Goal: Task Accomplishment & Management: Use online tool/utility

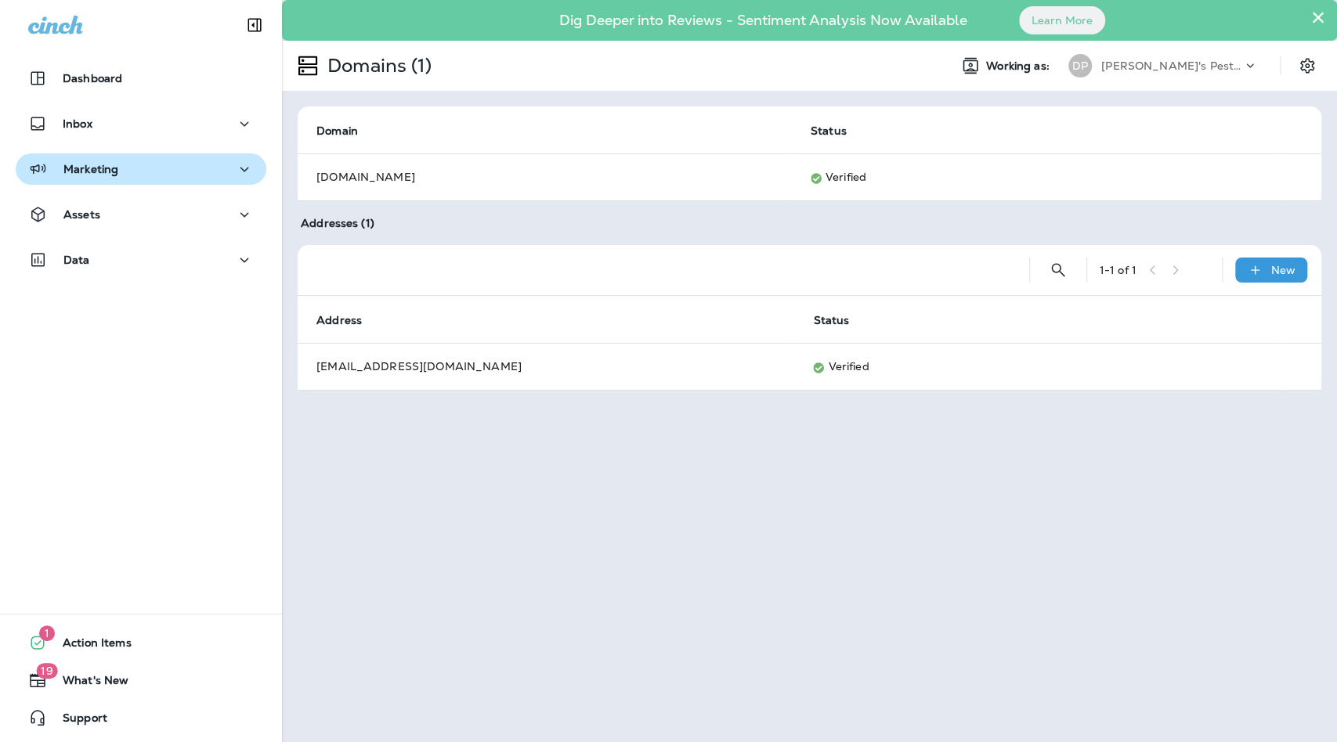
click at [168, 162] on div "Marketing" at bounding box center [141, 170] width 226 height 20
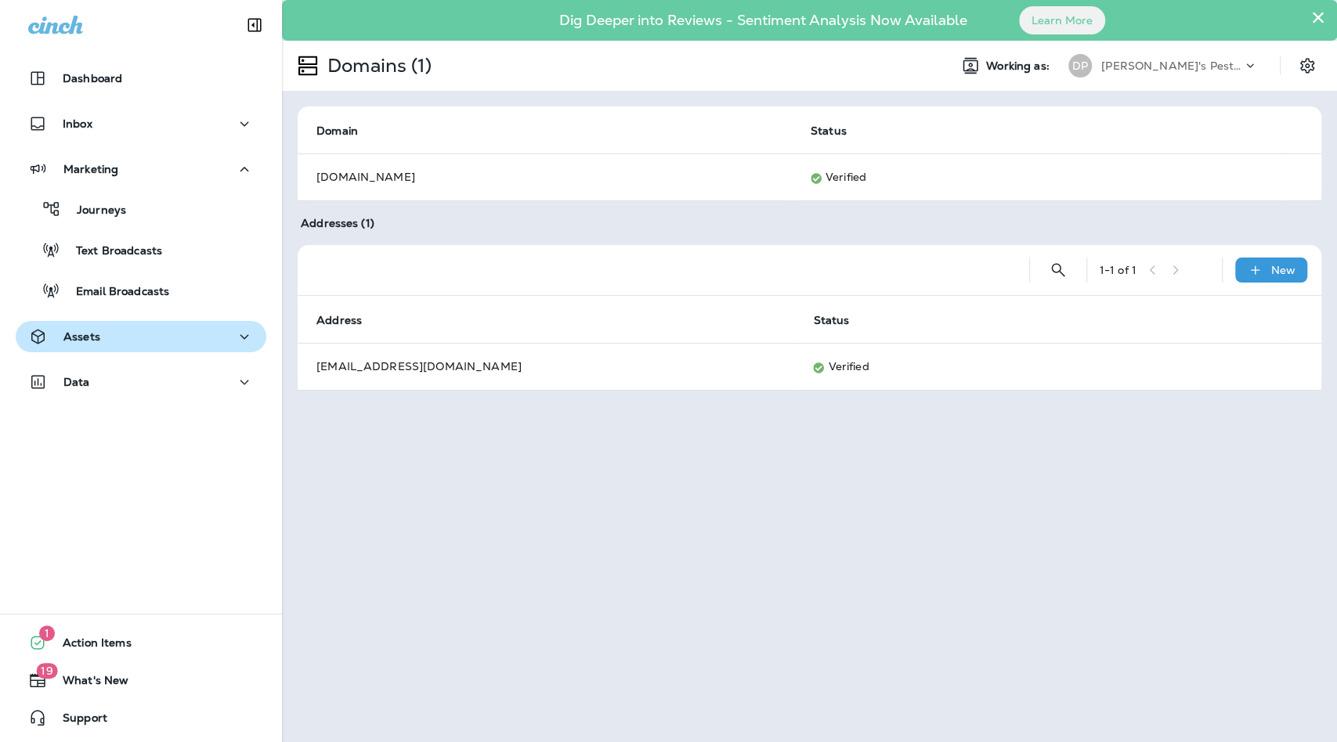
click at [132, 343] on div "Assets" at bounding box center [141, 337] width 226 height 20
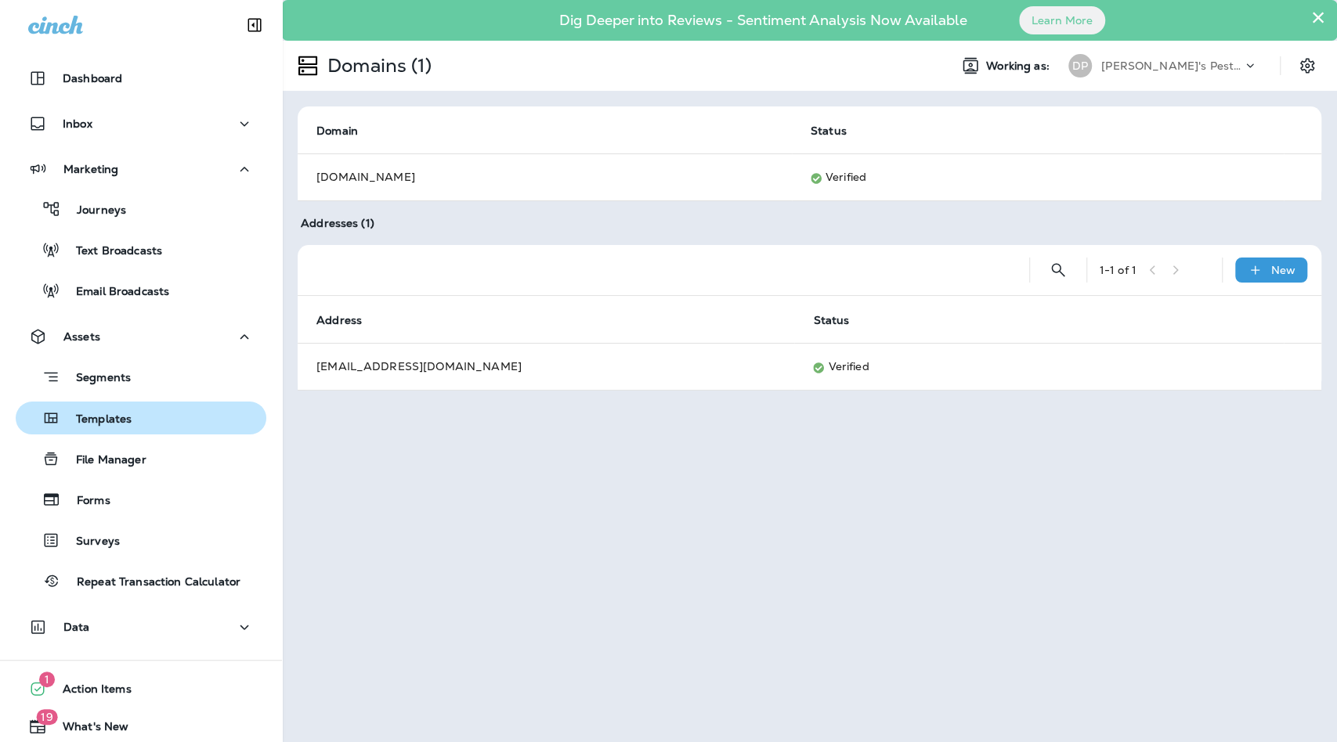
click at [139, 410] on div "Templates" at bounding box center [141, 417] width 238 height 23
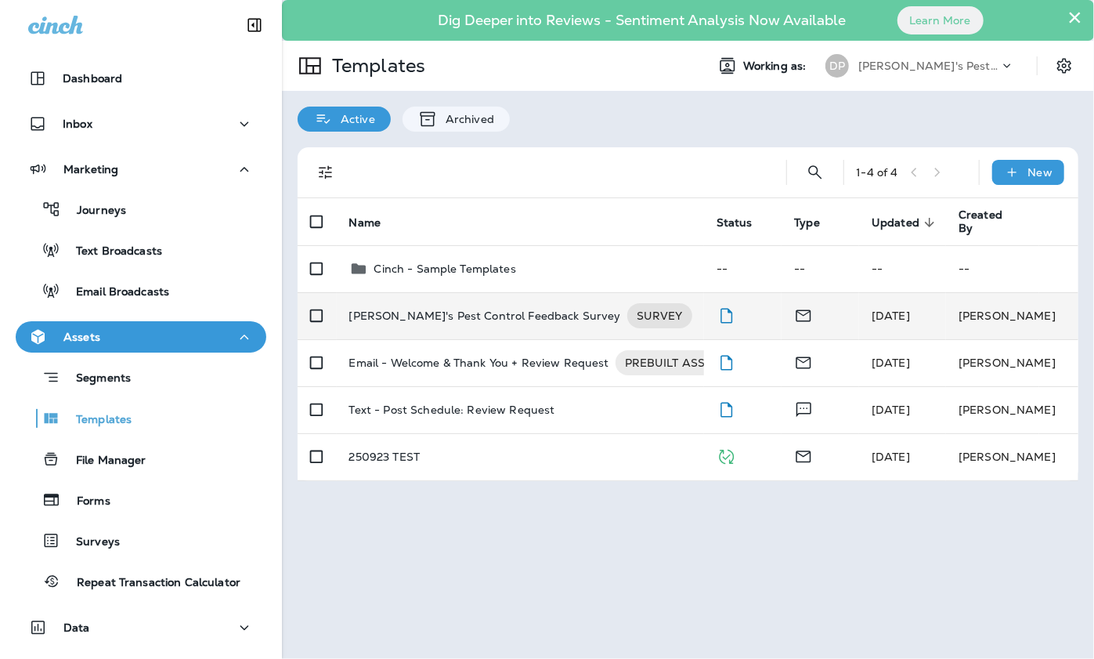
click at [478, 315] on p "Dave's Pest Control Feedback Survey" at bounding box center [485, 315] width 272 height 25
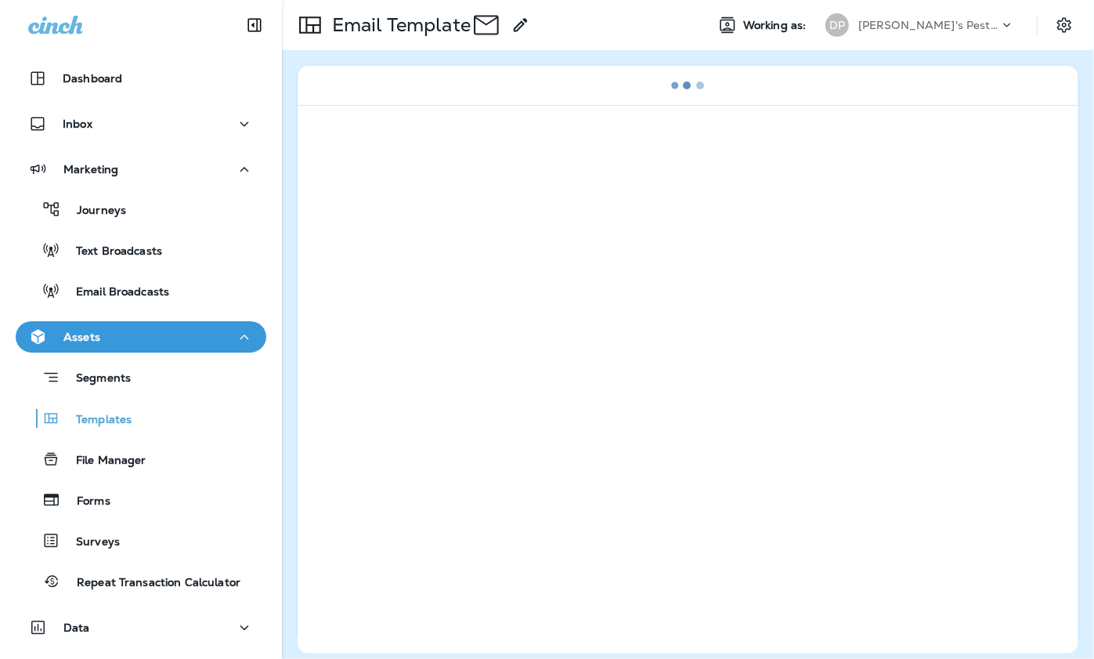
click at [478, 315] on div at bounding box center [688, 379] width 781 height 548
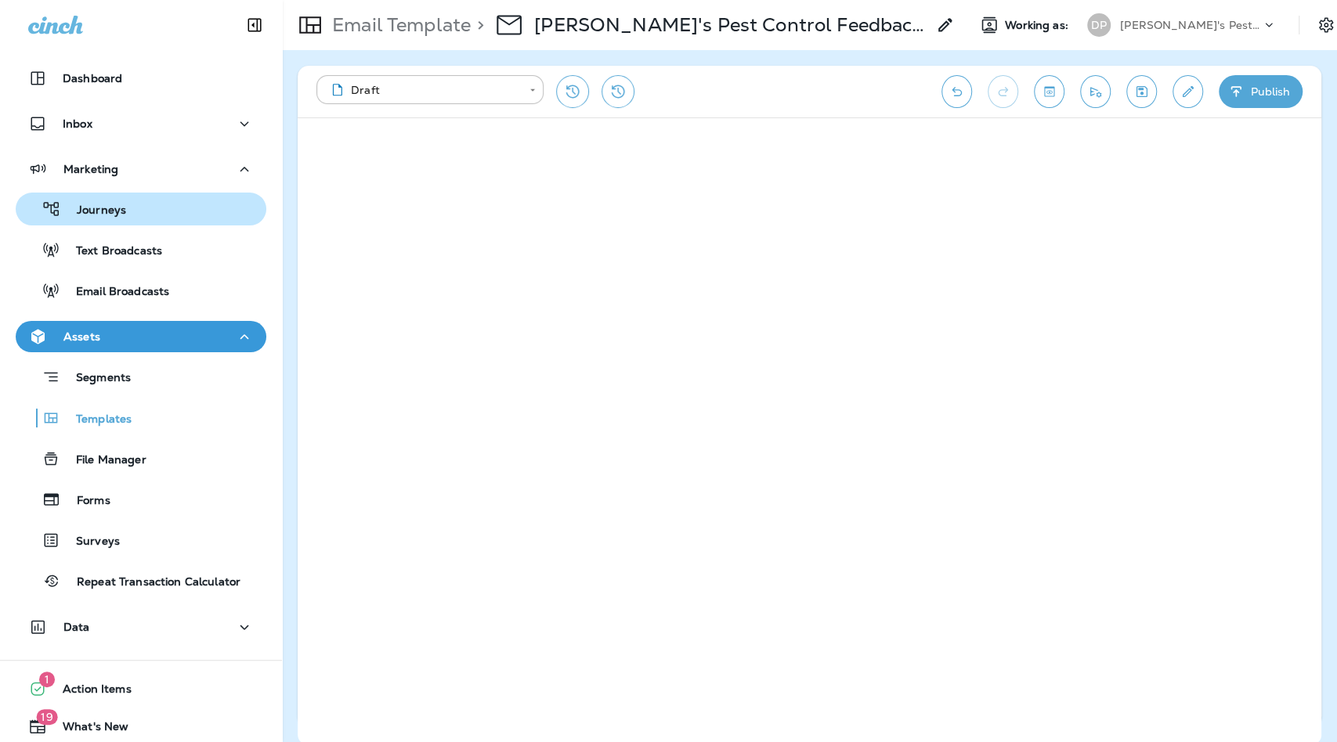
click at [143, 201] on div "Journeys" at bounding box center [141, 208] width 238 height 23
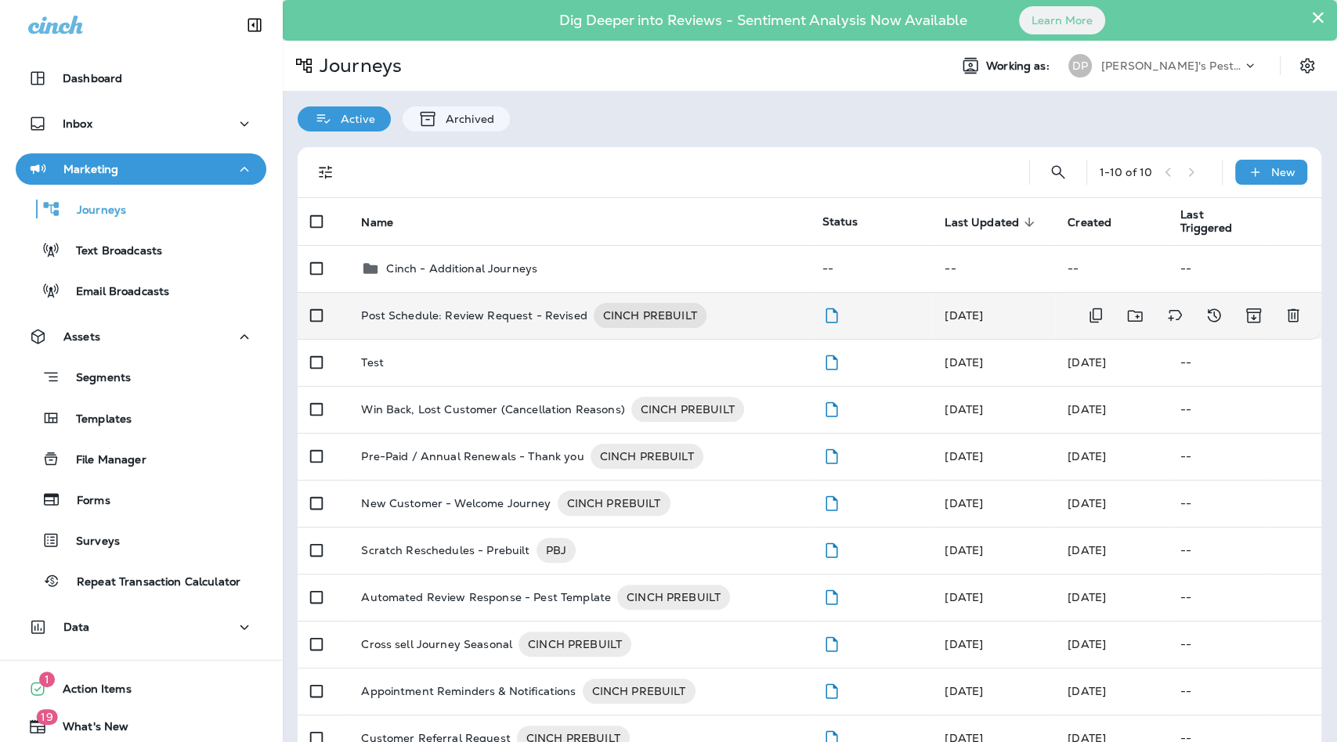
click at [519, 316] on p "Post Schedule: Review Request - Revised" at bounding box center [474, 315] width 226 height 25
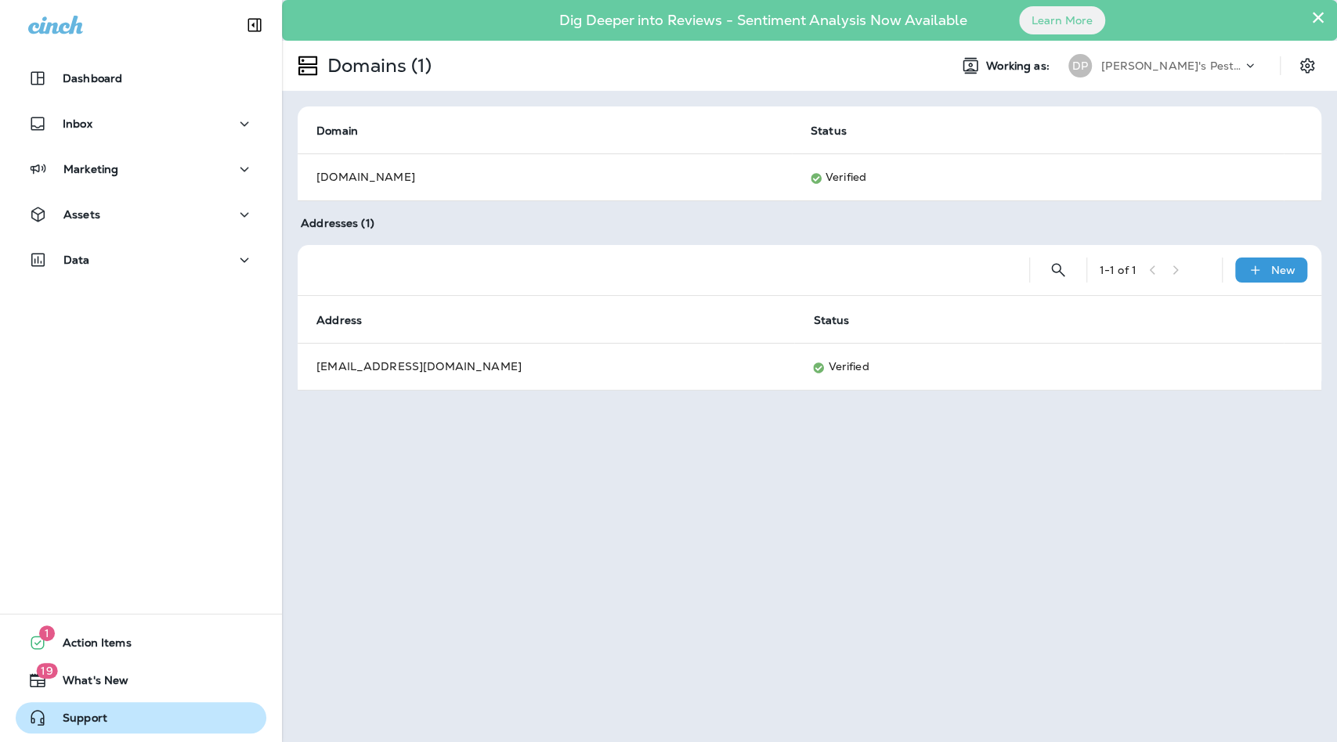
click at [176, 713] on button "Support" at bounding box center [141, 717] width 251 height 31
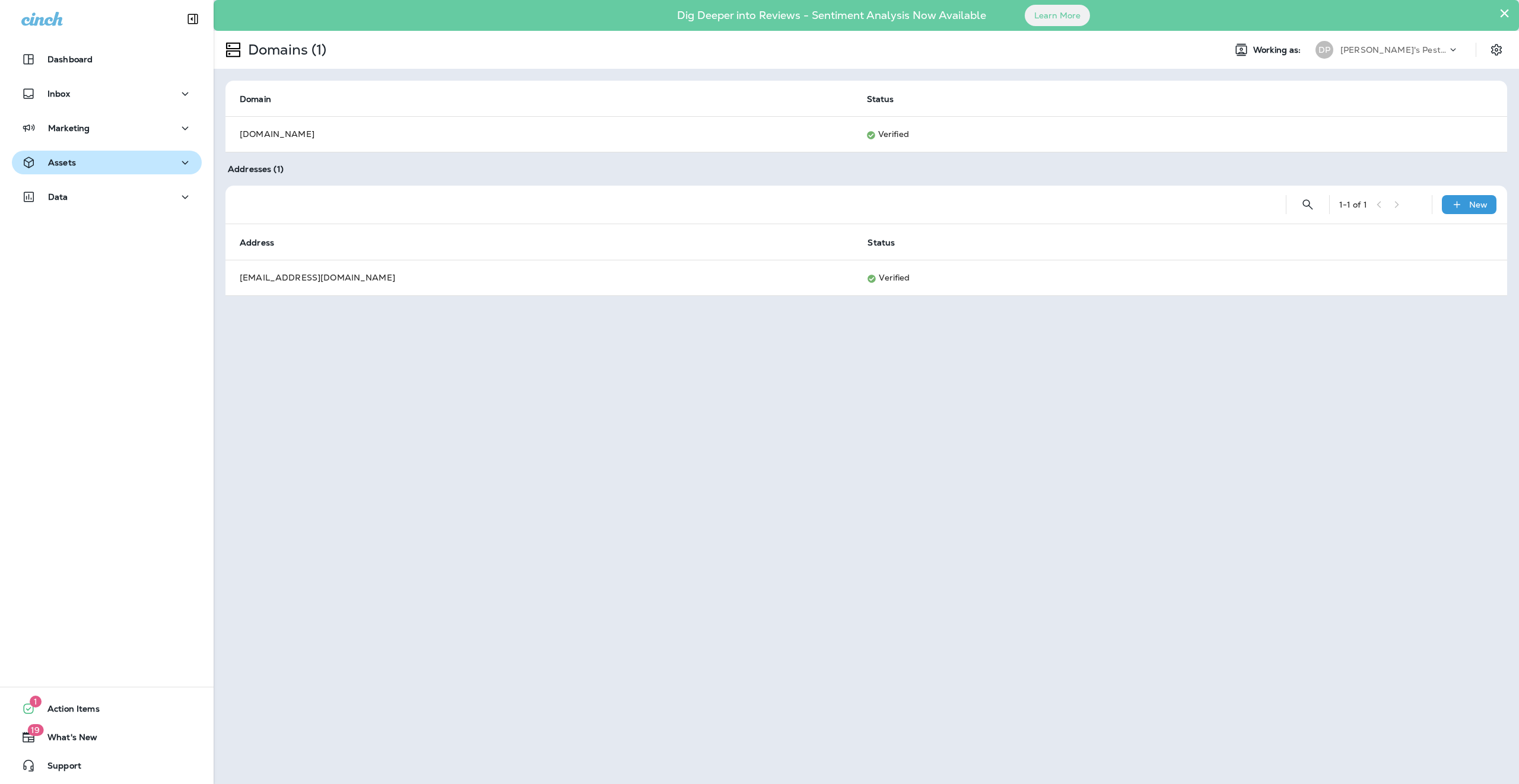
click at [138, 154] on button "Assets" at bounding box center [107, 162] width 190 height 23
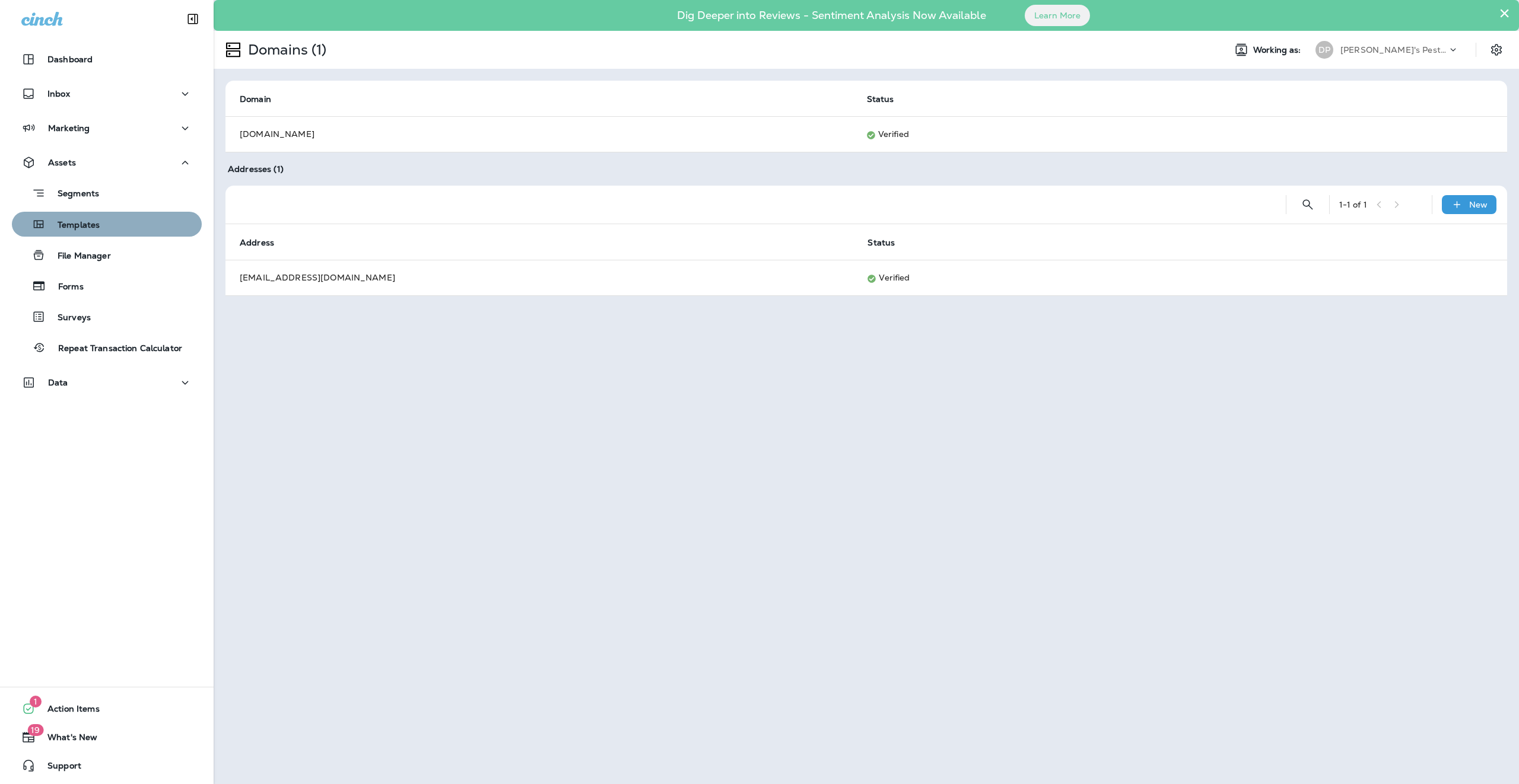
click at [109, 217] on div "Templates" at bounding box center [107, 223] width 180 height 17
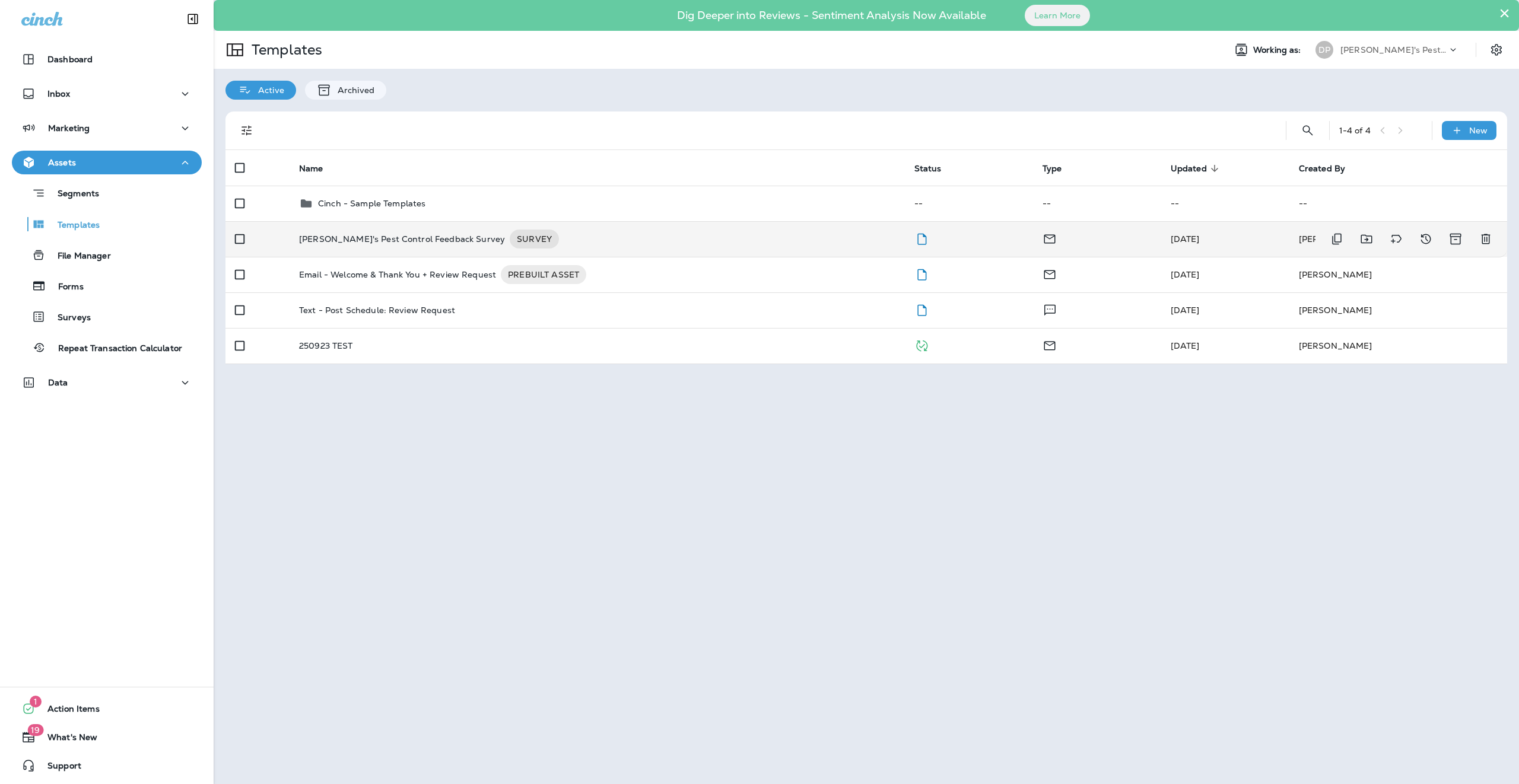
click at [320, 227] on td "Dave's Pest Control Feedback Survey SURVEY" at bounding box center [597, 239] width 615 height 36
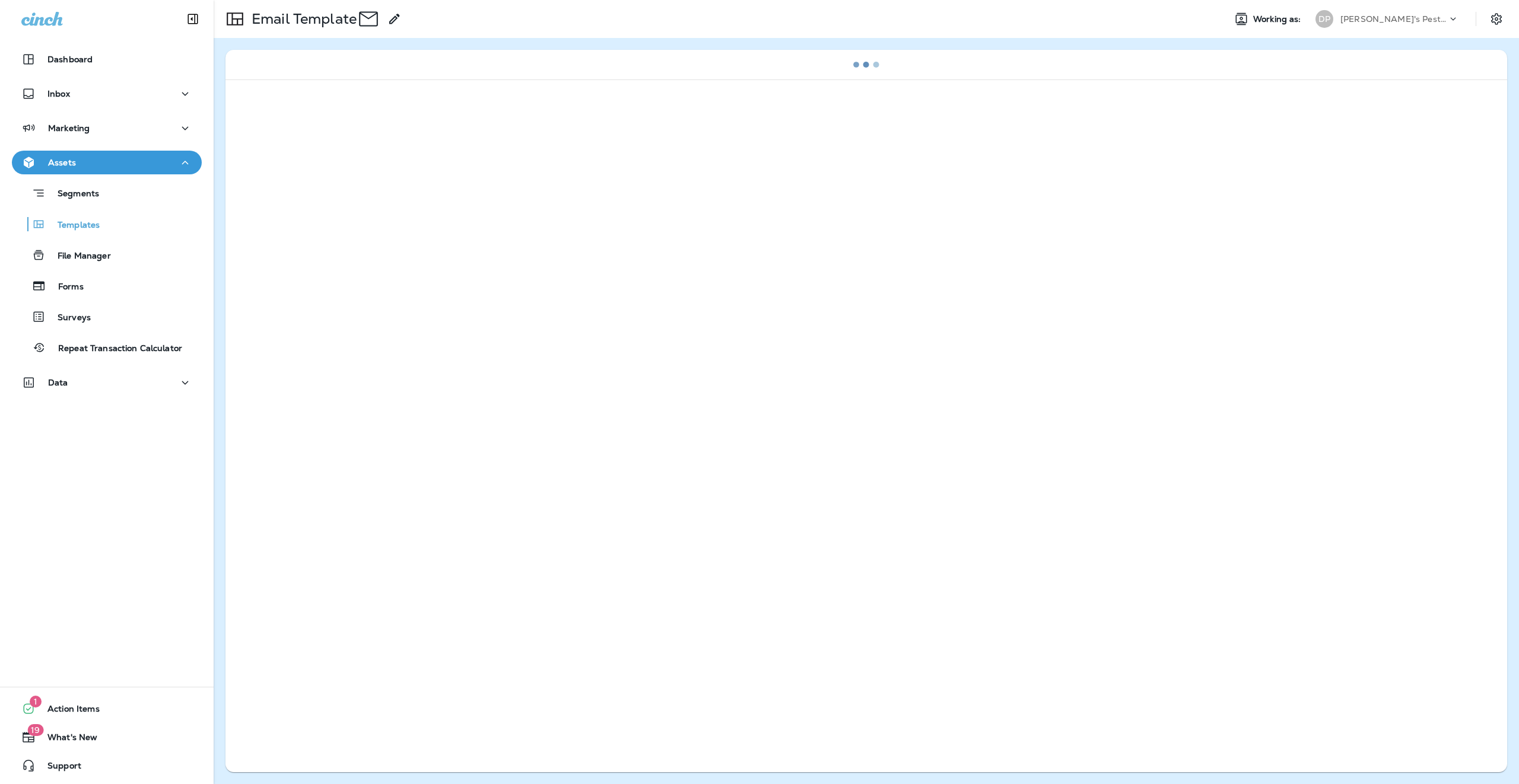
click at [320, 227] on div at bounding box center [867, 423] width 1282 height 686
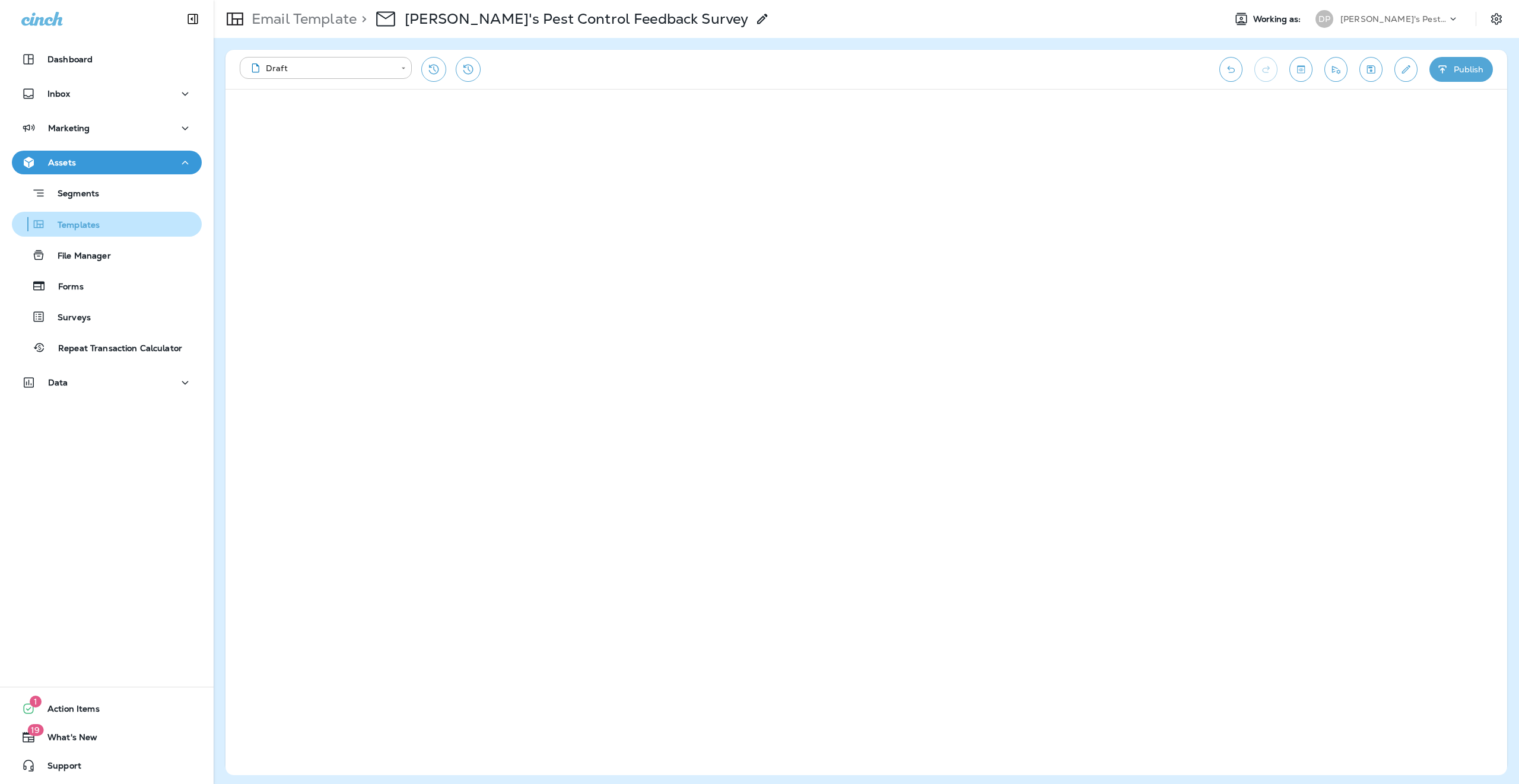
click at [105, 219] on div "Templates" at bounding box center [107, 223] width 180 height 17
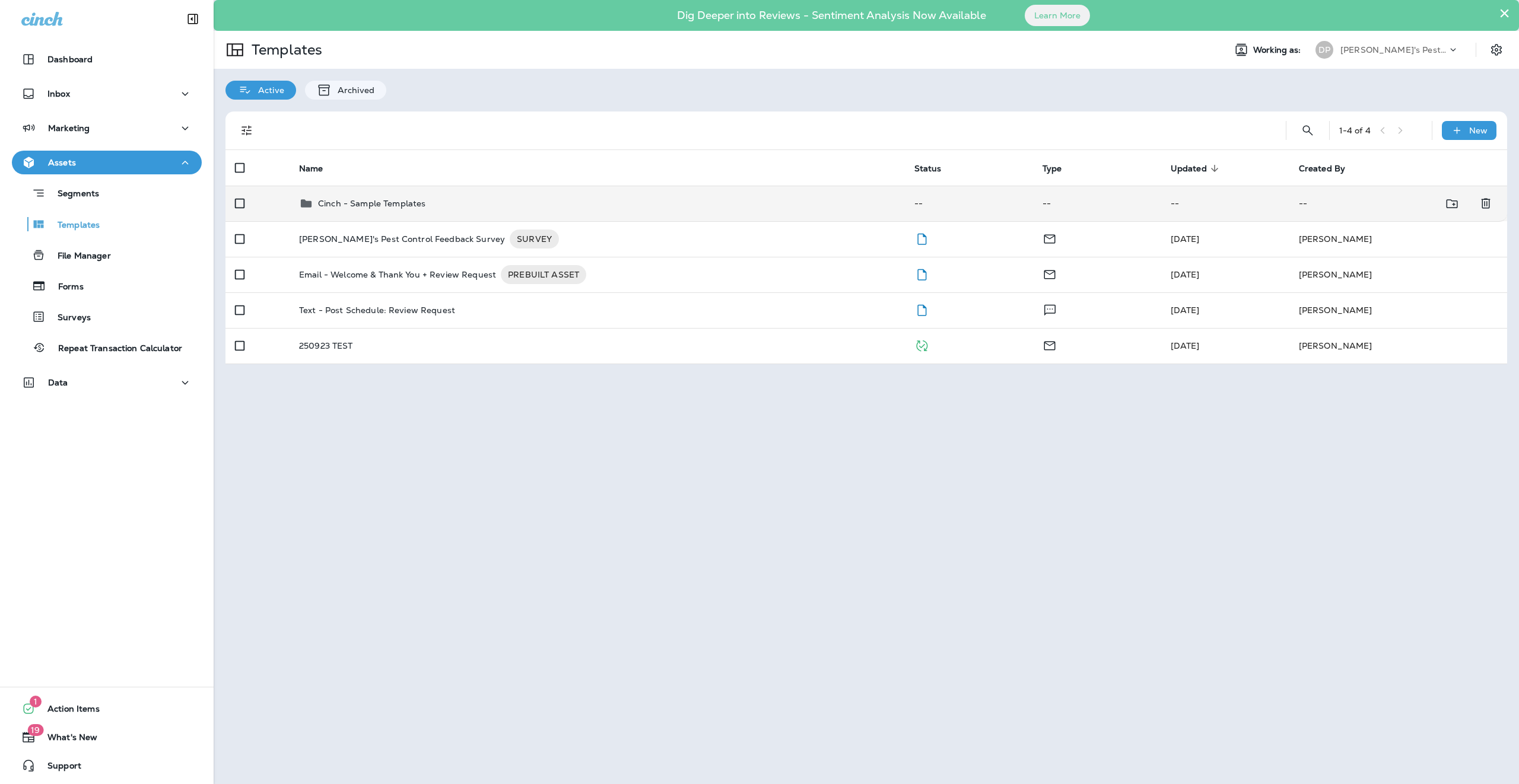
click at [333, 206] on p "Cinch - Sample Templates" at bounding box center [372, 203] width 108 height 10
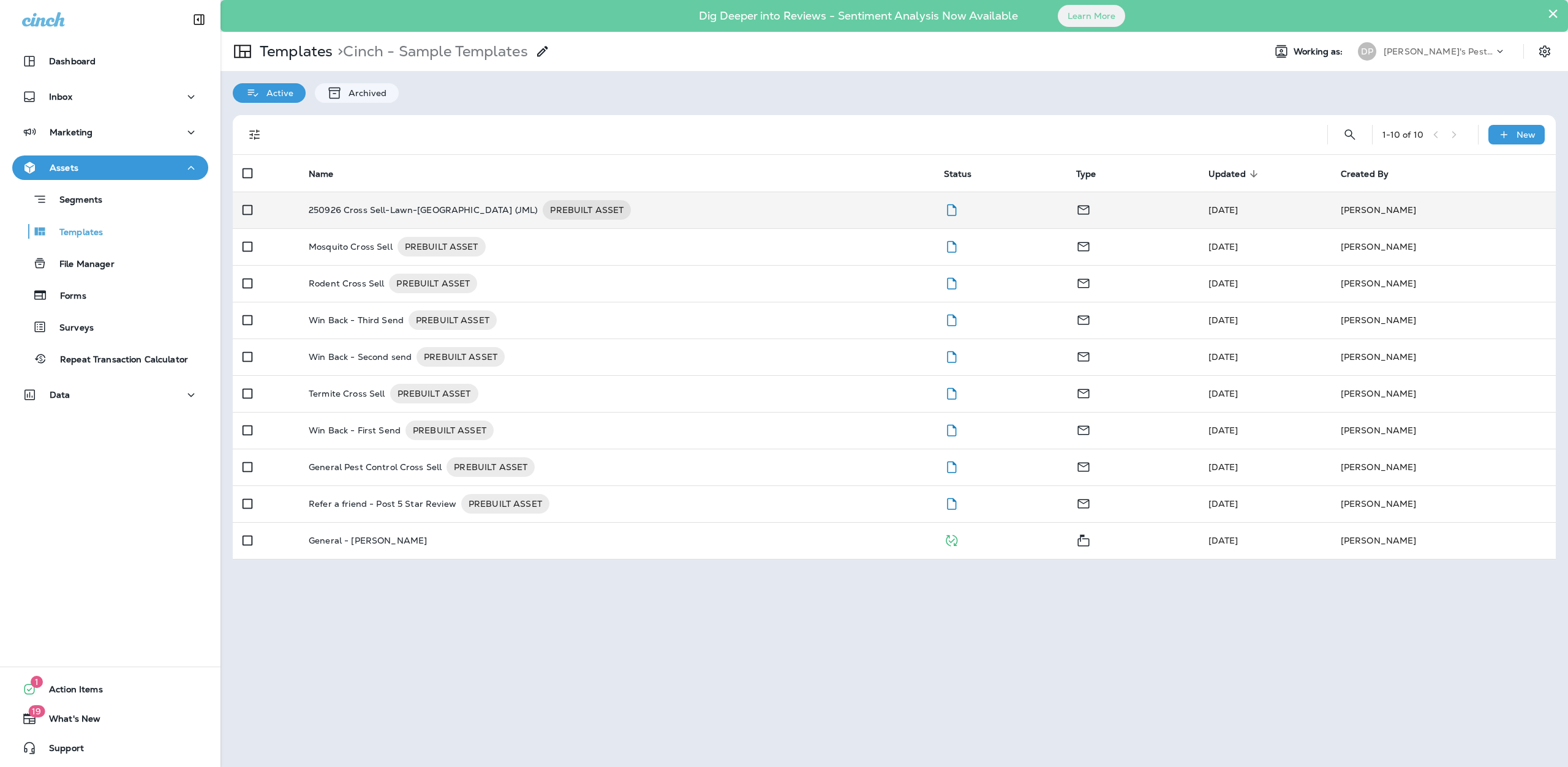
click at [403, 211] on p "250926 Cross Sell-Lawn-Port Orange (JML)" at bounding box center [423, 210] width 229 height 20
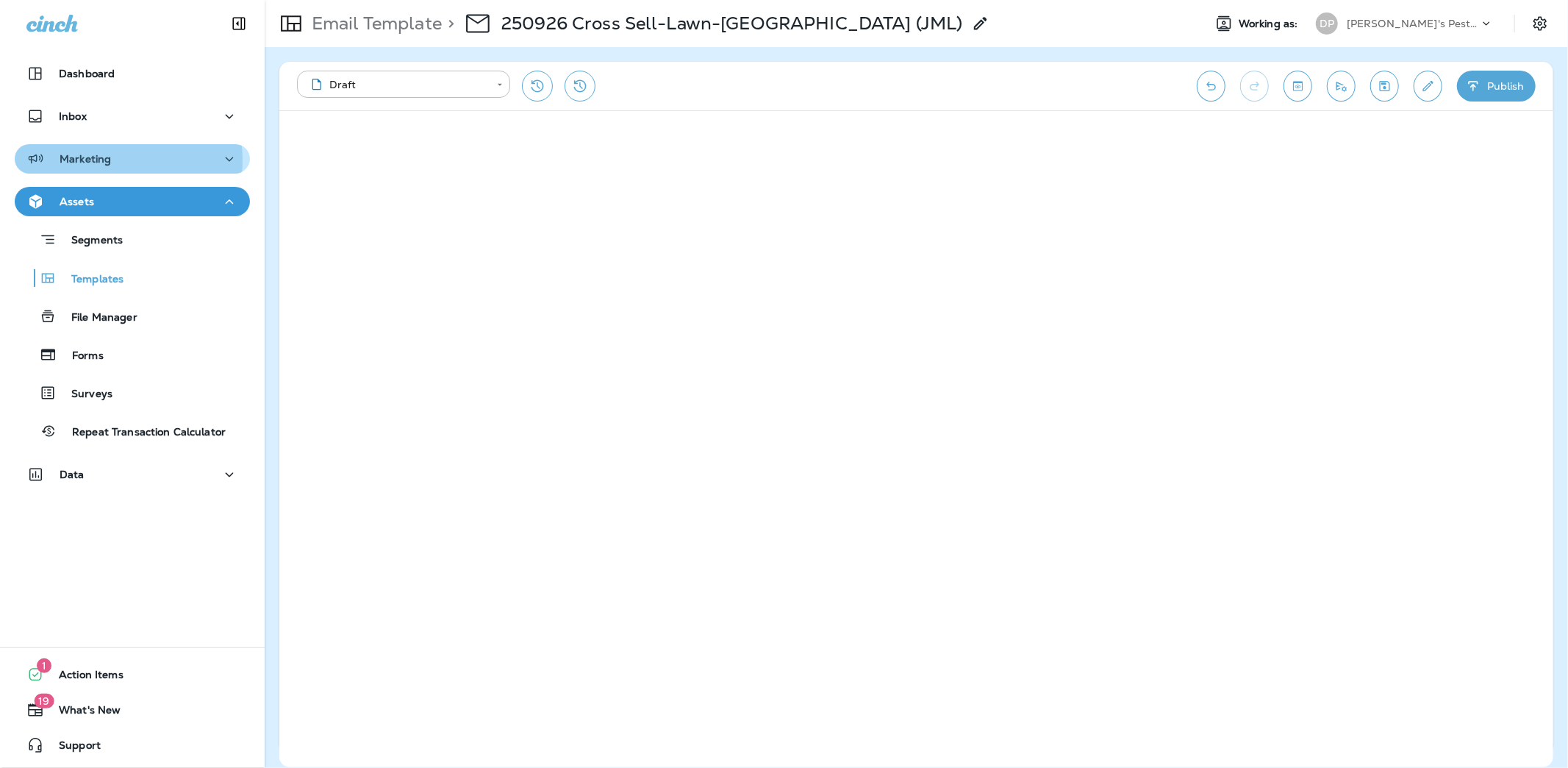
click at [106, 161] on p "Marketing" at bounding box center [85, 159] width 52 height 12
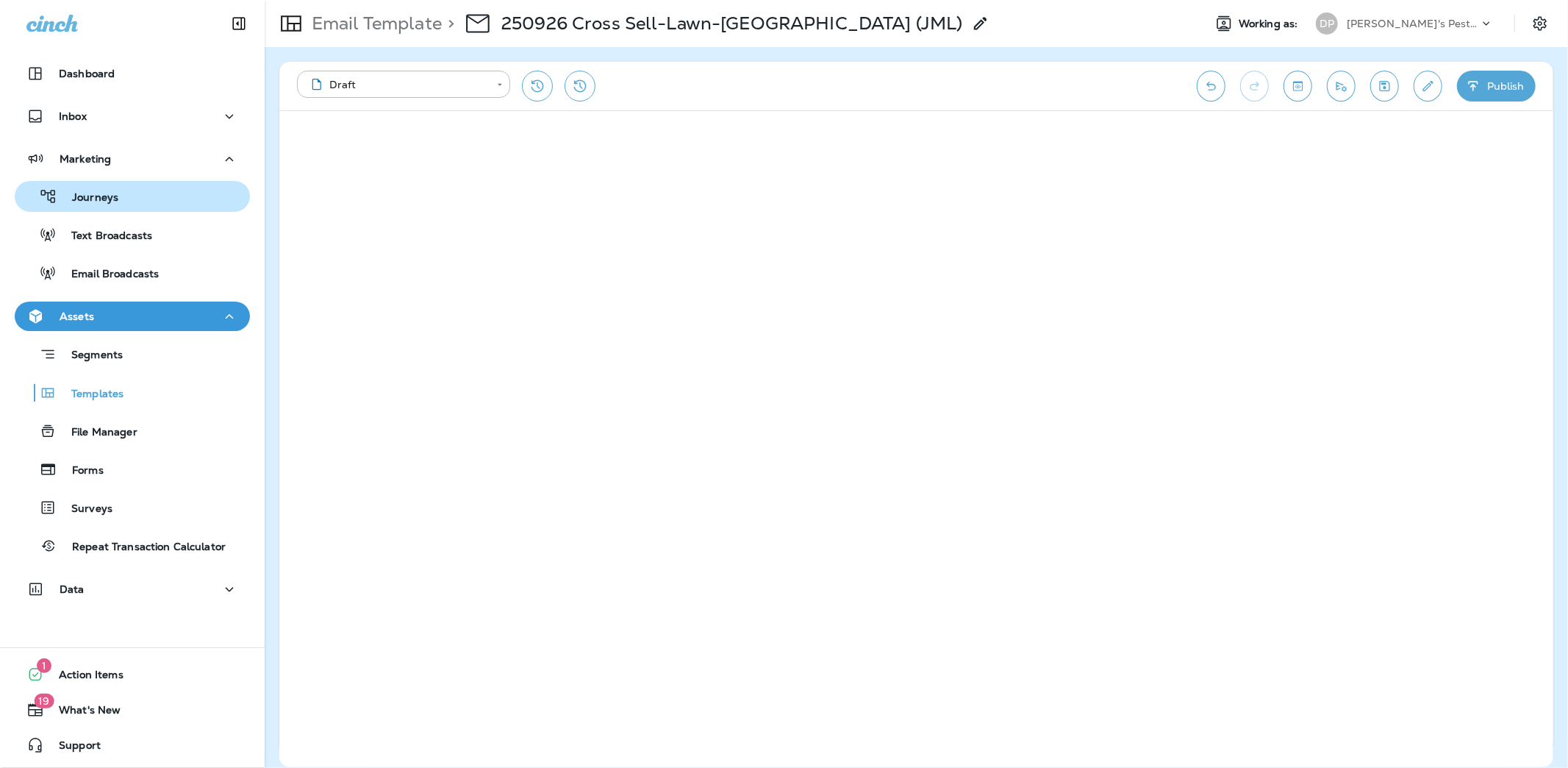
click at [95, 186] on div "Journeys" at bounding box center [69, 195] width 98 height 22
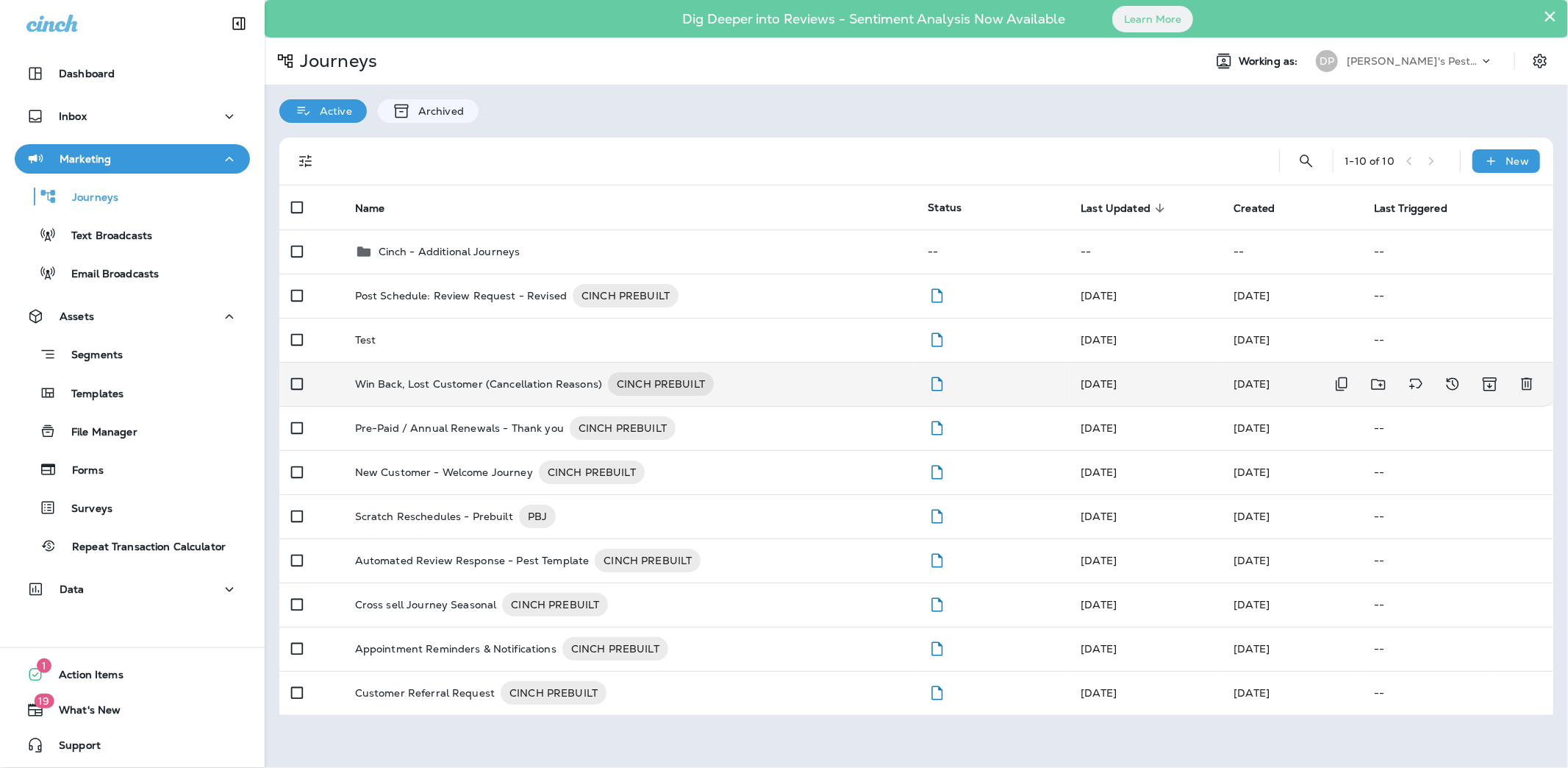
click at [439, 386] on p "Win Back, Lost Customer (Cancellation Reasons)" at bounding box center [478, 383] width 247 height 23
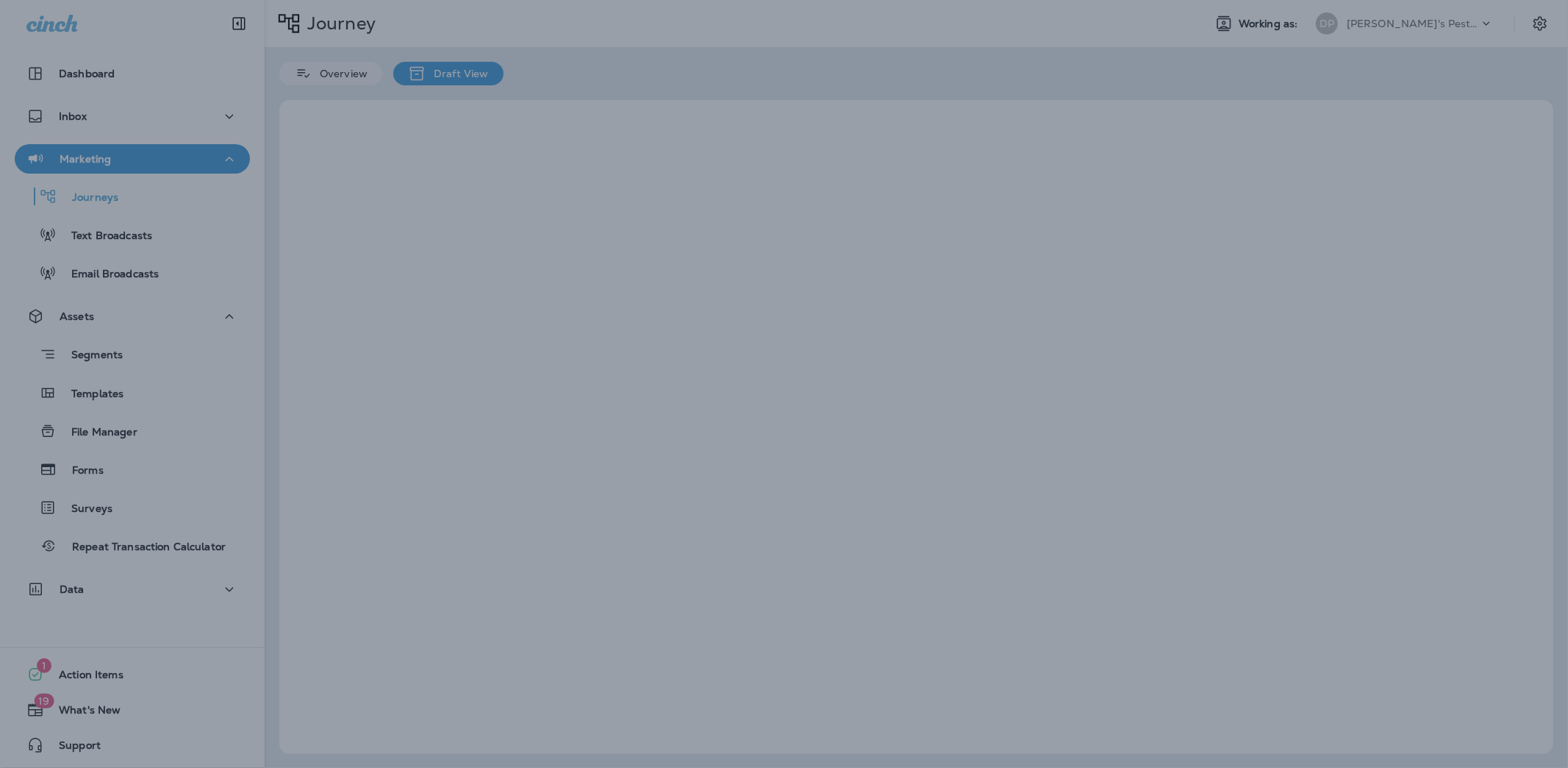
click at [439, 386] on div at bounding box center [784, 384] width 1568 height 768
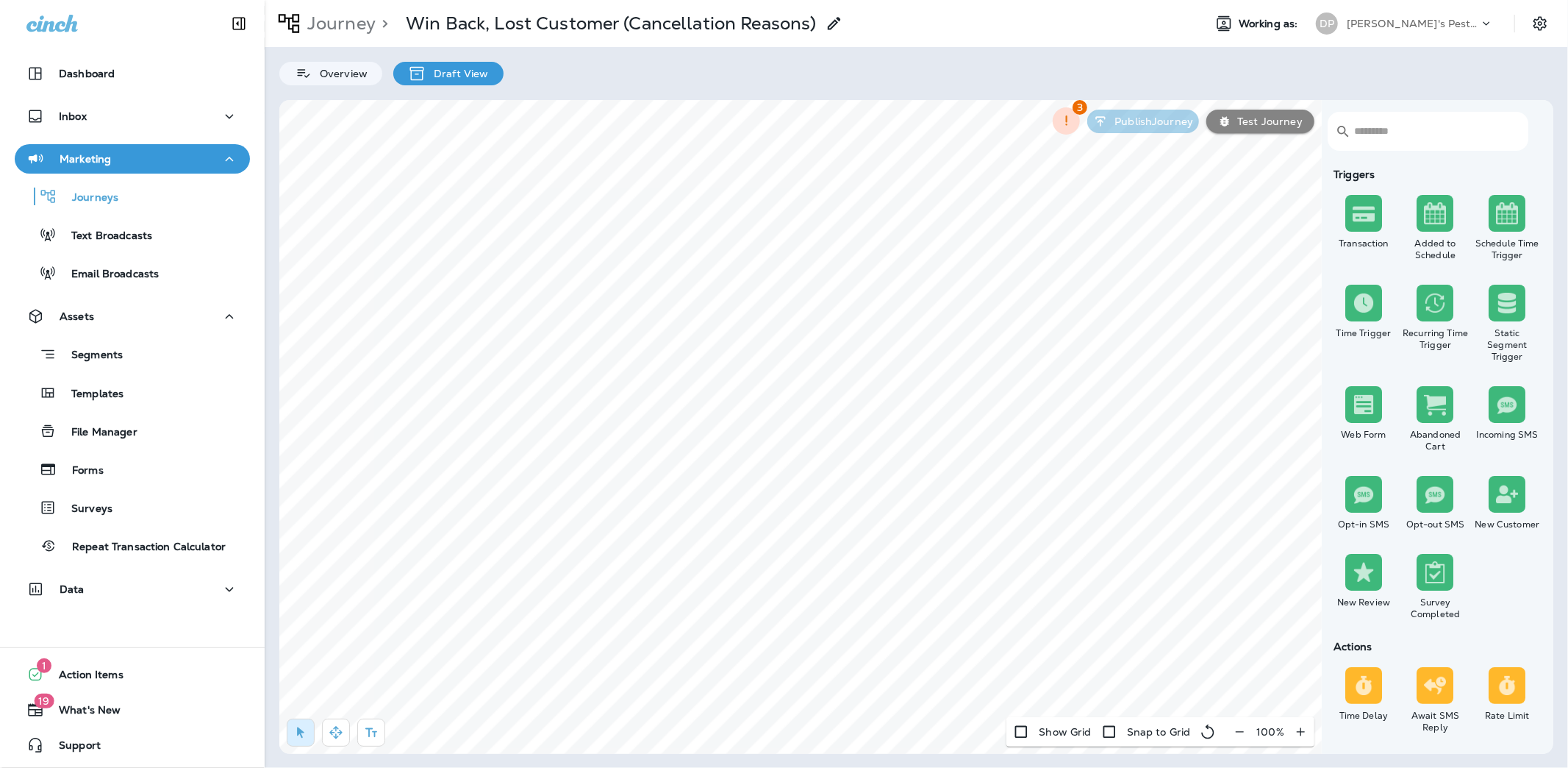
drag, startPoint x: 377, startPoint y: 26, endPoint x: 359, endPoint y: 25, distance: 18.0
click at [376, 25] on p ">" at bounding box center [381, 23] width 12 height 22
click at [359, 25] on p "Journey" at bounding box center [338, 23] width 74 height 22
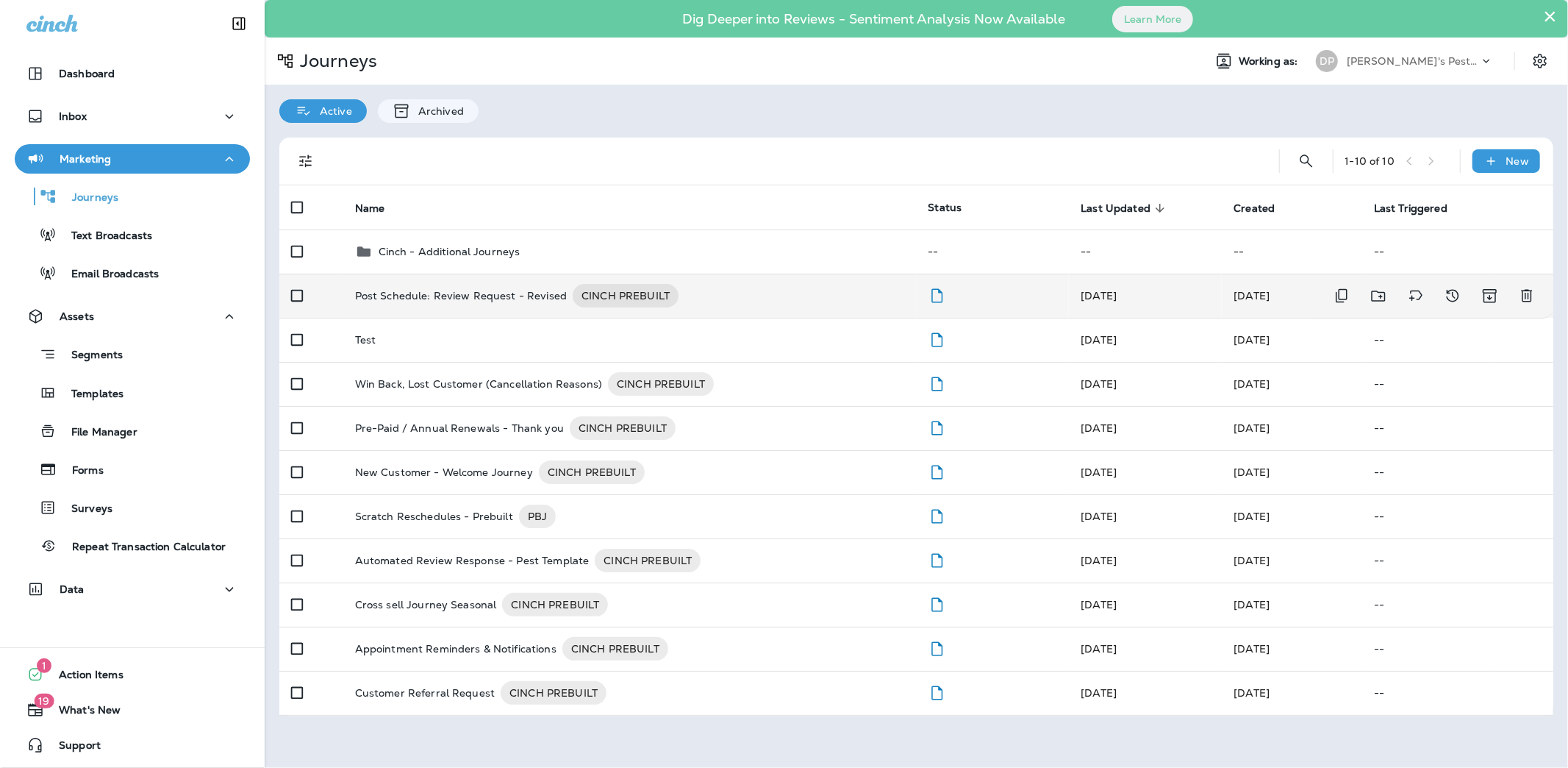
click at [442, 303] on p "Post Schedule: Review Request - Revised" at bounding box center [461, 295] width 212 height 23
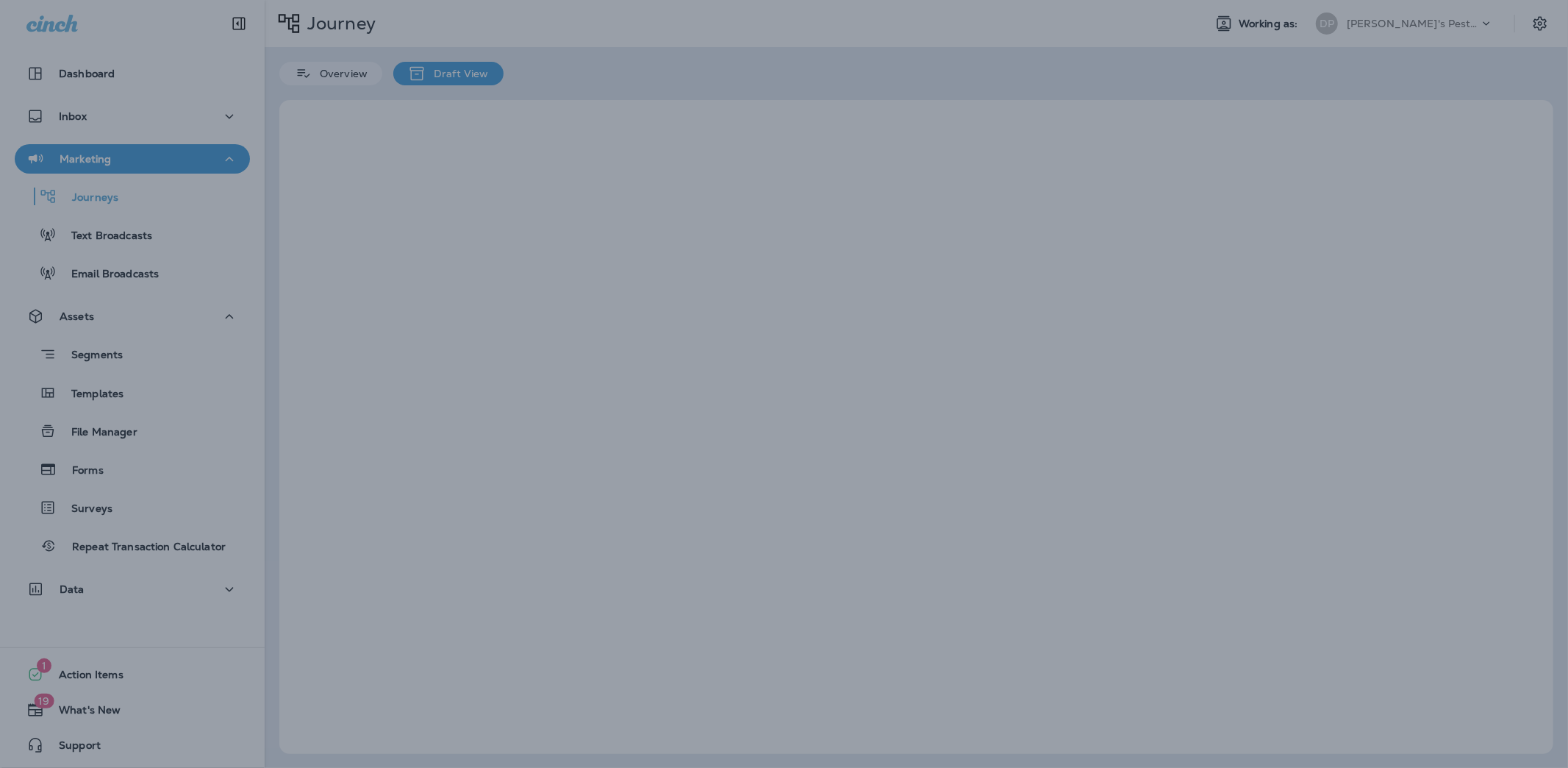
click at [442, 303] on div at bounding box center [784, 384] width 1568 height 768
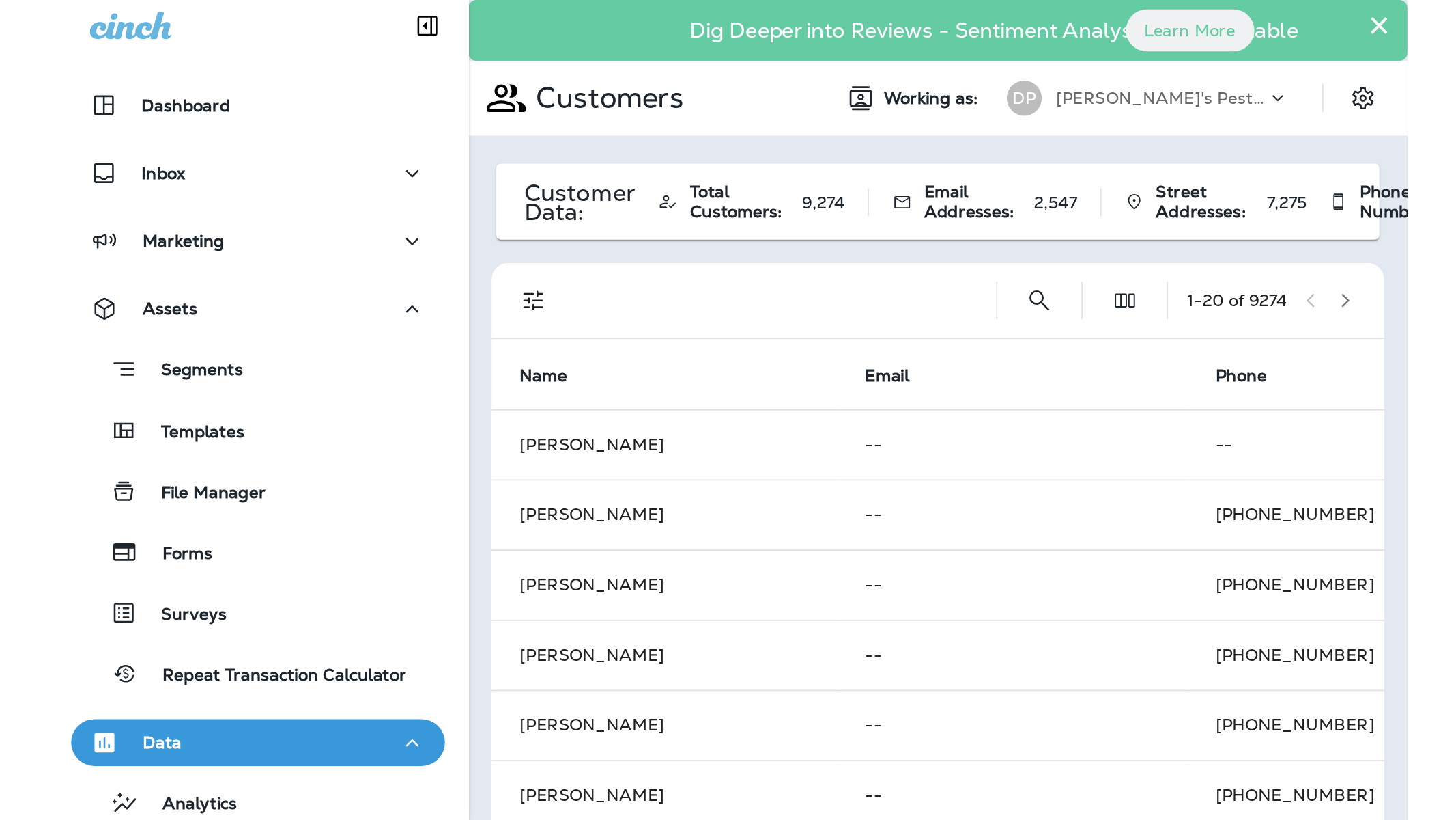
scroll to position [8, 0]
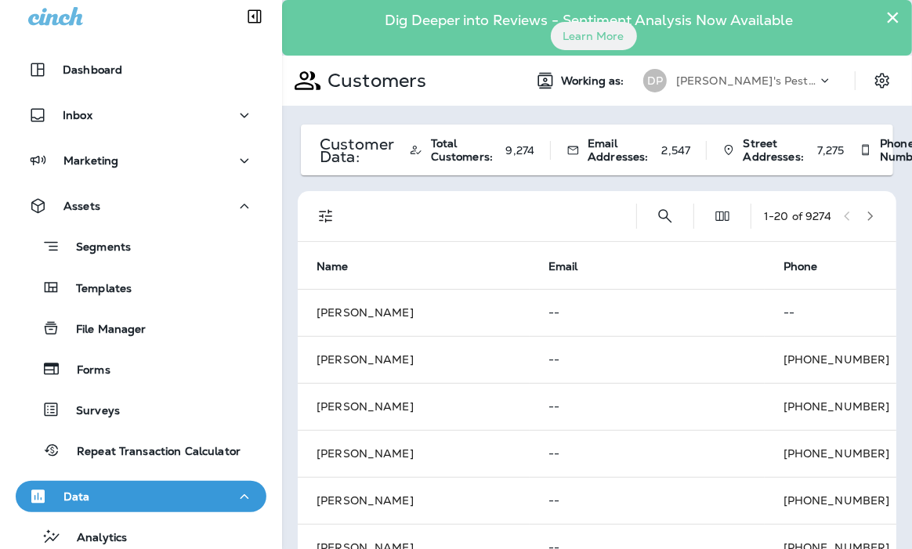
click at [157, 88] on div "Dashboard" at bounding box center [141, 73] width 282 height 39
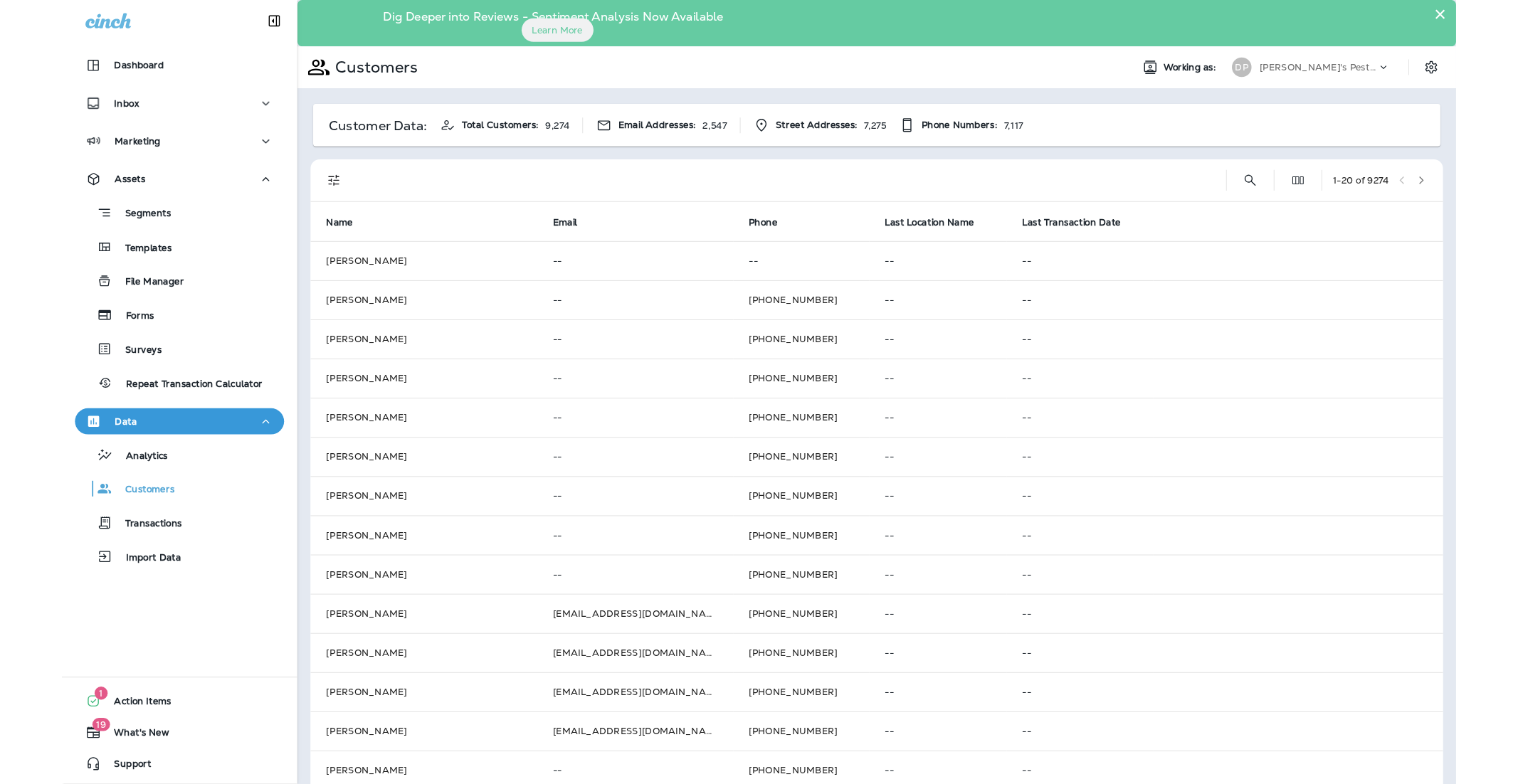
scroll to position [0, 0]
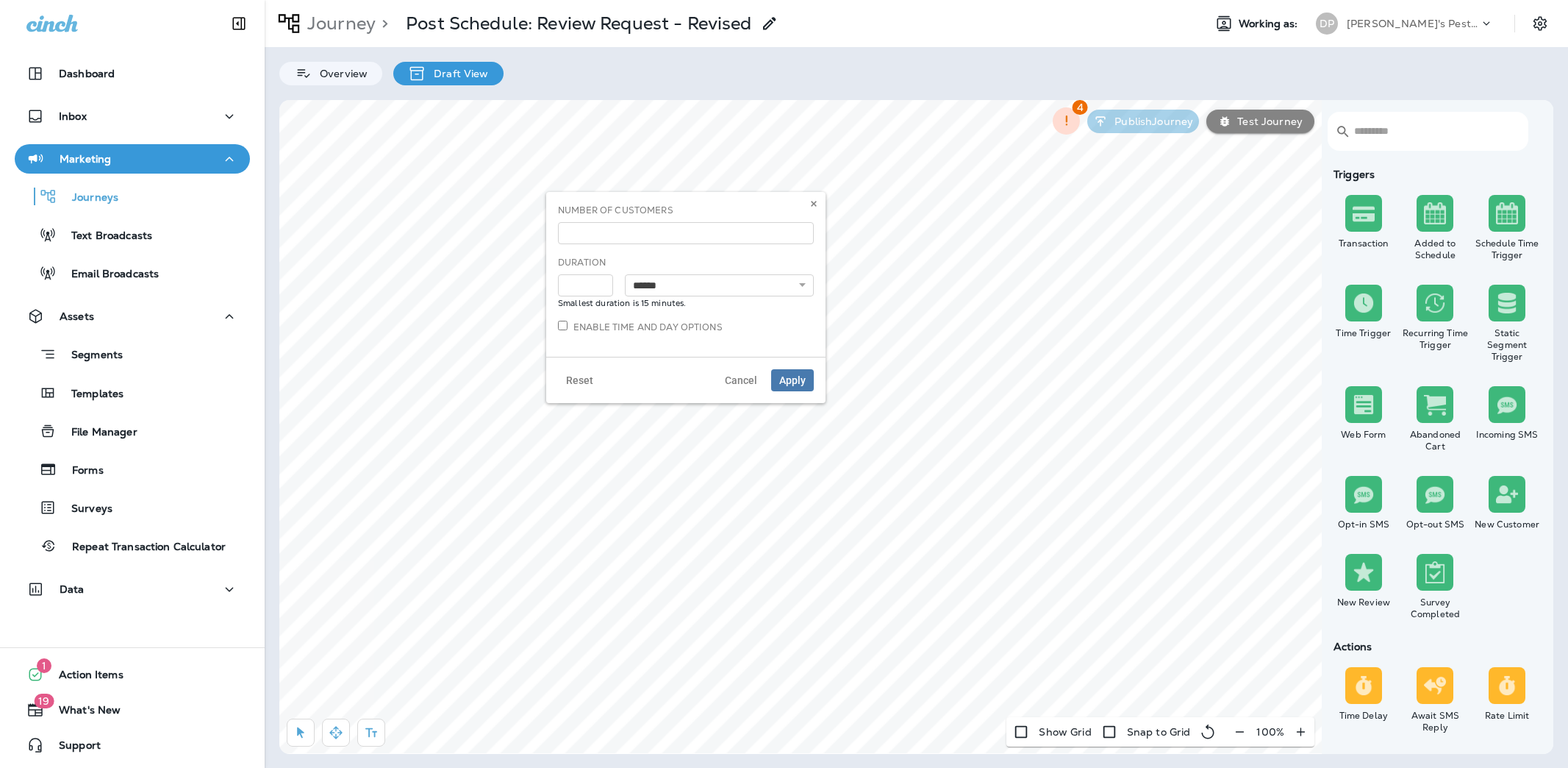
select select "****"
